Goal: Task Accomplishment & Management: Manage account settings

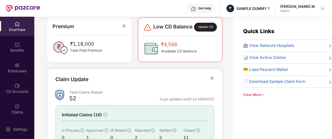
scroll to position [144, 0]
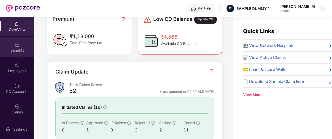
click at [16, 47] on div "Benefits" at bounding box center [17, 46] width 34 height 19
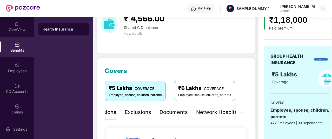
scroll to position [24, 0]
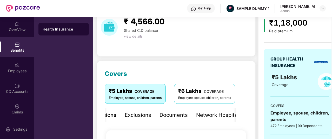
click at [141, 115] on div "Exclusions" at bounding box center [138, 115] width 27 height 8
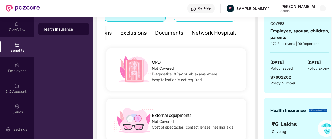
scroll to position [105, 0]
click at [162, 34] on div "Documents" at bounding box center [169, 33] width 28 height 8
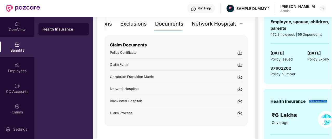
scroll to position [114, 0]
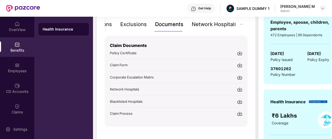
click at [223, 25] on div "Network Hospitals" at bounding box center [214, 24] width 45 height 8
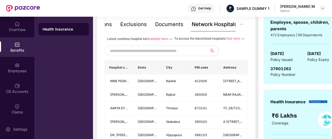
click at [158, 51] on span at bounding box center [155, 50] width 101 height 10
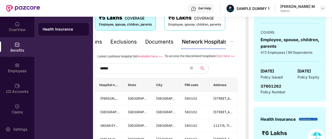
scroll to position [96, 0]
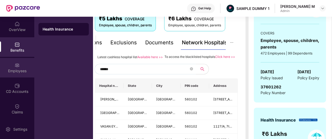
type input "******"
click at [9, 66] on div "Employees" at bounding box center [17, 67] width 34 height 19
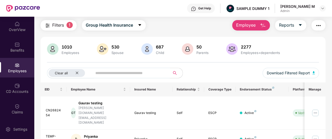
scroll to position [0, 0]
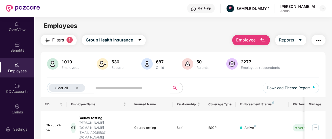
click at [250, 42] on span "Employee" at bounding box center [245, 40] width 19 height 6
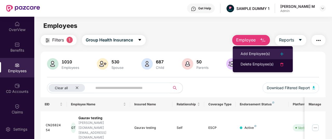
click at [250, 53] on div "Add Employee(s)" at bounding box center [255, 54] width 29 height 6
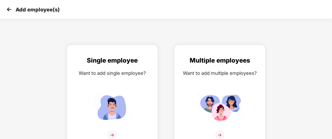
scroll to position [8, 0]
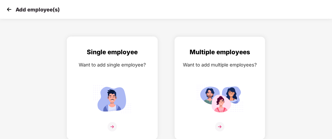
click at [114, 64] on div "Want to add single employee?" at bounding box center [112, 65] width 80 height 8
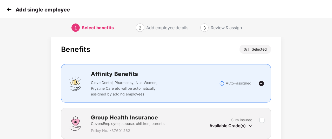
click at [259, 119] on div "Sum Insured Available Grade(s)" at bounding box center [235, 123] width 50 height 13
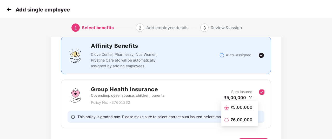
scroll to position [45, 0]
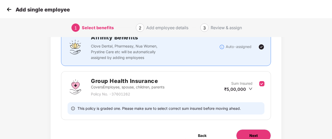
click at [251, 132] on button "Next" at bounding box center [253, 135] width 35 height 12
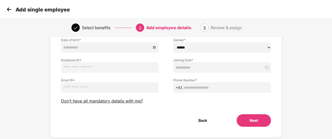
scroll to position [60, 0]
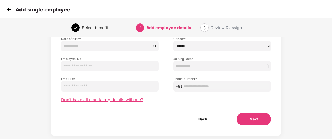
click at [128, 99] on span "Don’t have all mandatory details with me?" at bounding box center [102, 99] width 82 height 5
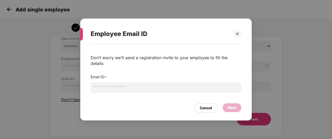
click at [134, 87] on input "email" at bounding box center [166, 87] width 151 height 10
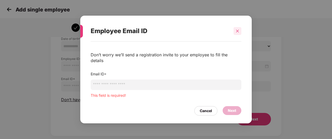
click at [237, 39] on div "Employee Email ID" at bounding box center [166, 31] width 151 height 20
click at [205, 106] on div "Cancel" at bounding box center [205, 110] width 23 height 9
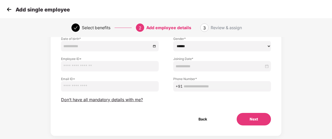
click at [7, 11] on img at bounding box center [9, 9] width 8 height 8
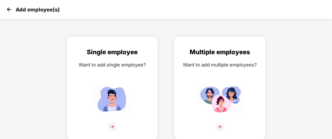
click at [199, 74] on div "Multiple employees Want to add multiple employees?" at bounding box center [220, 92] width 80 height 90
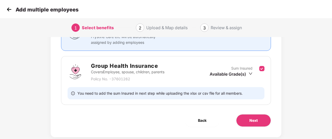
scroll to position [70, 0]
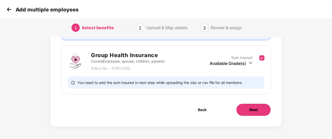
click at [253, 112] on button "Next" at bounding box center [253, 109] width 35 height 12
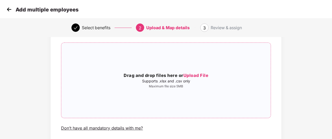
scroll to position [68, 0]
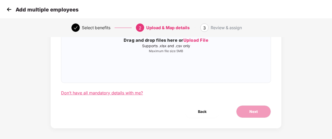
click at [114, 94] on div "Don’t have all mandatory details with me?" at bounding box center [102, 92] width 82 height 5
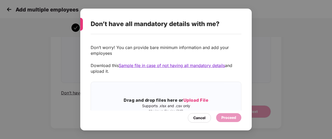
scroll to position [25, 0]
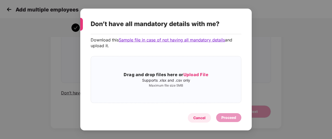
click at [200, 115] on div "Cancel" at bounding box center [199, 118] width 12 height 6
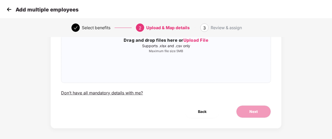
click at [8, 10] on img at bounding box center [9, 9] width 8 height 8
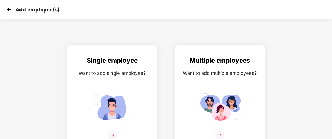
click at [8, 10] on img at bounding box center [9, 9] width 8 height 8
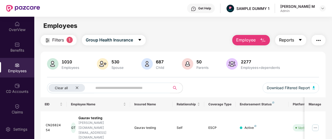
click at [295, 41] on button "Reports" at bounding box center [290, 40] width 31 height 10
click at [322, 38] on img "button" at bounding box center [319, 40] width 6 height 6
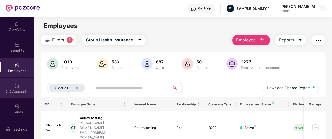
click at [14, 81] on div "CD Accounts" at bounding box center [17, 87] width 34 height 19
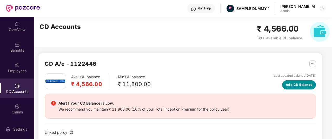
click at [302, 84] on span "Add CD Balance" at bounding box center [299, 84] width 27 height 5
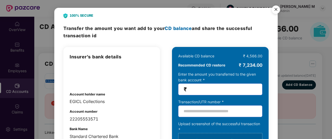
click at [276, 11] on img "Close" at bounding box center [276, 10] width 15 height 15
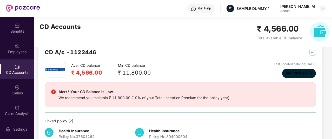
scroll to position [19, 0]
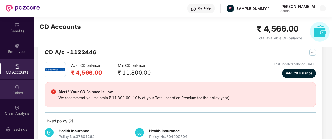
click at [12, 86] on div "Claims" at bounding box center [17, 89] width 34 height 19
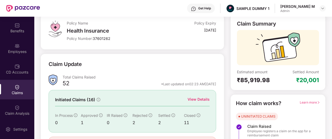
scroll to position [32, 0]
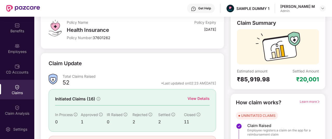
click at [198, 97] on div "View Details" at bounding box center [199, 98] width 22 height 6
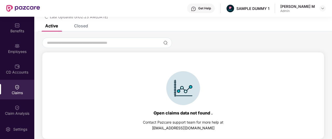
scroll to position [22, 0]
click at [83, 26] on div "Closed" at bounding box center [81, 25] width 14 height 5
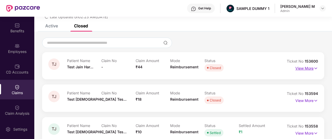
click at [298, 70] on p "View More" at bounding box center [307, 67] width 23 height 7
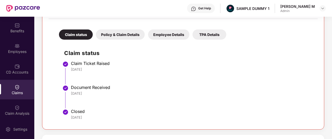
scroll to position [102, 0]
click at [121, 33] on div "Policy & Claim Details" at bounding box center [120, 34] width 49 height 10
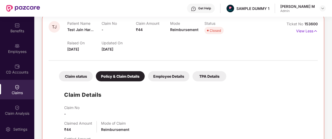
scroll to position [59, 0]
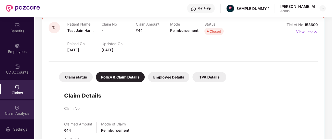
click at [11, 110] on div "Claim Analysis" at bounding box center [17, 109] width 34 height 19
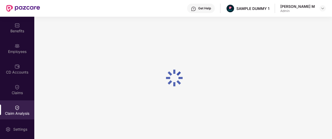
scroll to position [0, 0]
click at [211, 8] on div "Get Help" at bounding box center [204, 8] width 13 height 4
